Goal: Transaction & Acquisition: Purchase product/service

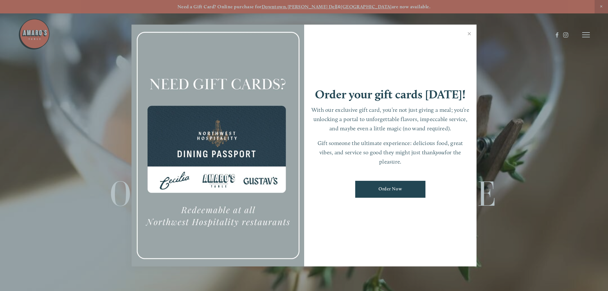
click at [299, 6] on div at bounding box center [304, 145] width 608 height 291
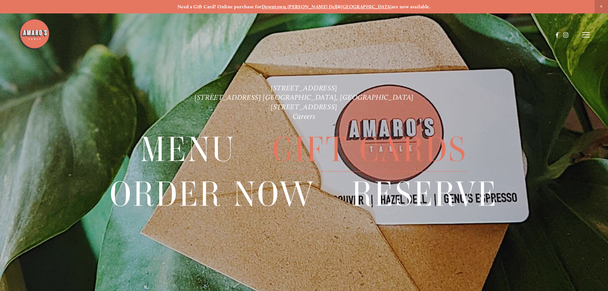
click at [333, 150] on span "Gift Cards" at bounding box center [369, 150] width 195 height 44
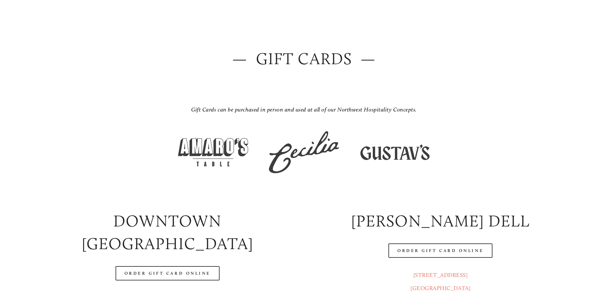
click at [213, 148] on img at bounding box center [213, 152] width 80 height 50
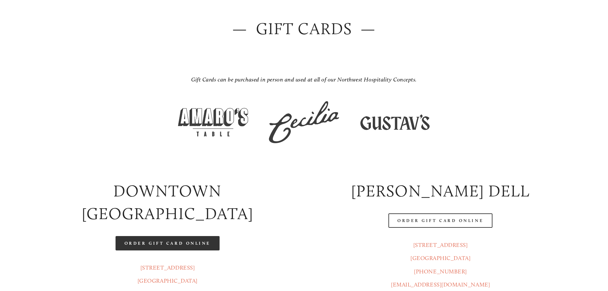
scroll to position [93, 0]
click at [167, 235] on link "Order Gift Card Online" at bounding box center [167, 242] width 104 height 14
